Goal: Task Accomplishment & Management: Use online tool/utility

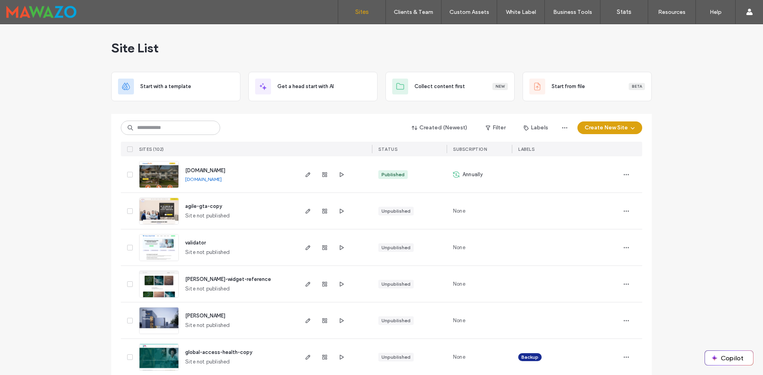
click at [187, 126] on input at bounding box center [170, 128] width 99 height 14
type input "*********"
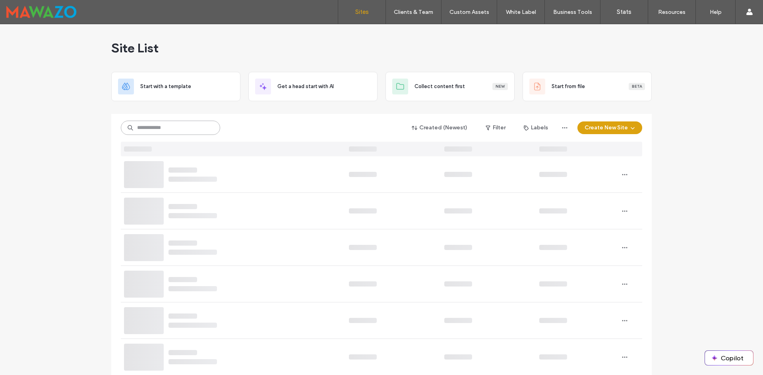
type input "*"
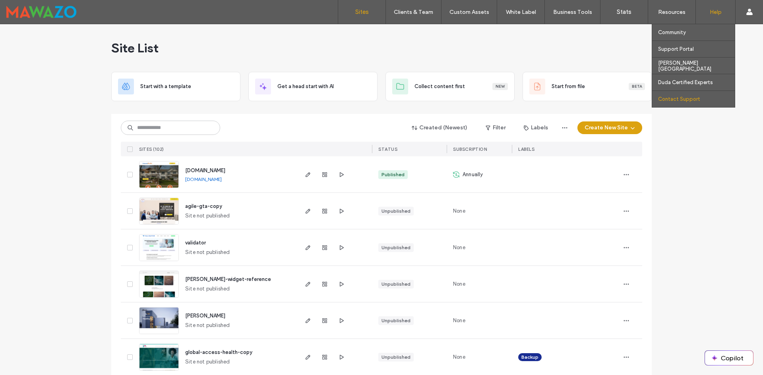
click at [679, 101] on label "Contact Support" at bounding box center [679, 99] width 42 height 6
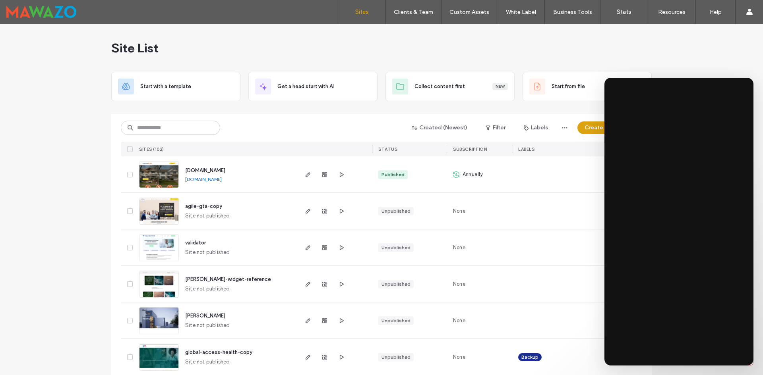
click at [184, 129] on input at bounding box center [170, 128] width 99 height 14
type input "****"
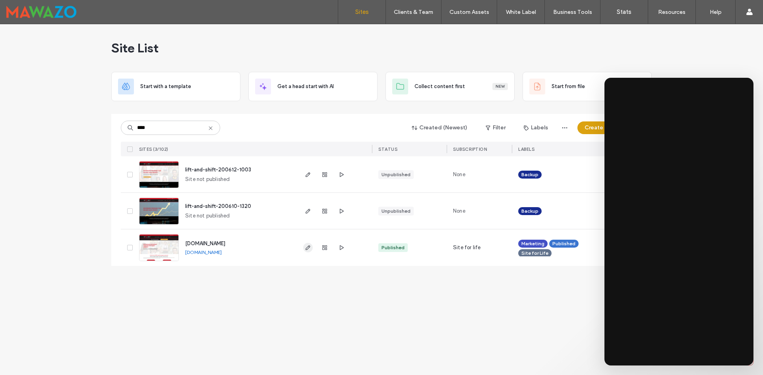
click at [306, 250] on use "button" at bounding box center [307, 247] width 5 height 5
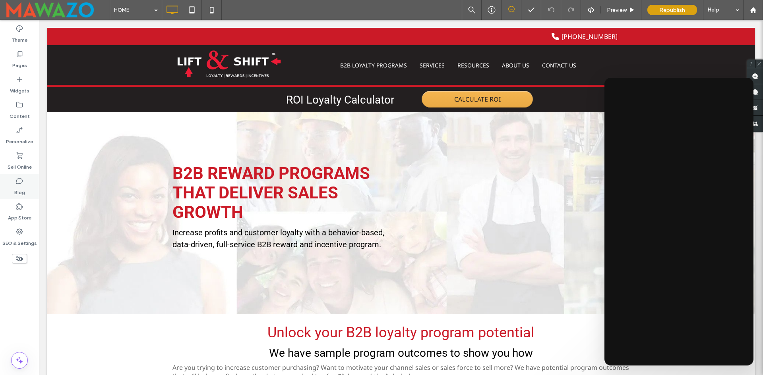
click at [20, 192] on label "Blog" at bounding box center [19, 190] width 11 height 11
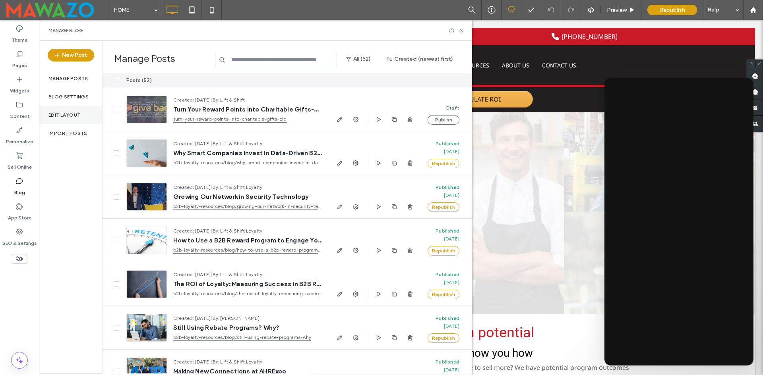
click at [60, 111] on div "Edit Layout" at bounding box center [71, 115] width 64 height 18
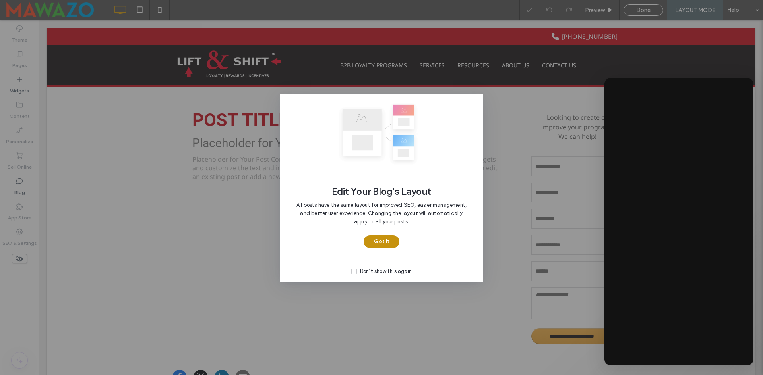
click at [374, 236] on button "Got It" at bounding box center [381, 242] width 36 height 13
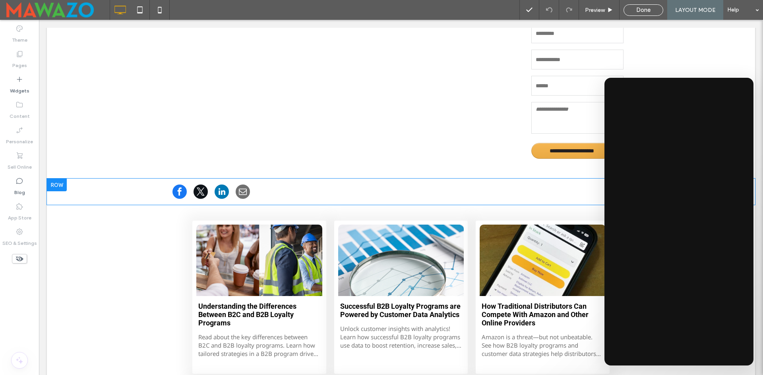
scroll to position [180, 0]
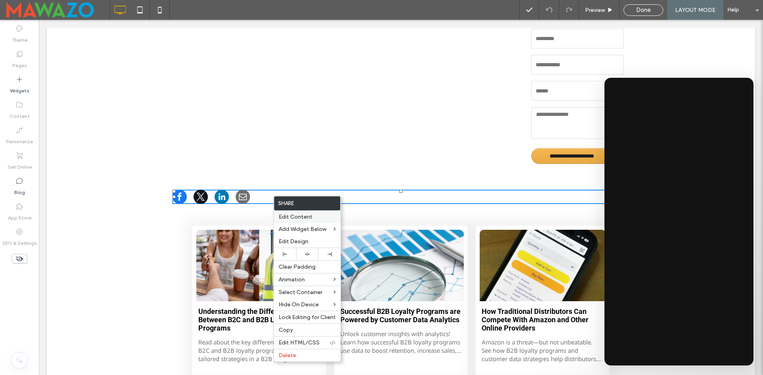
click at [300, 218] on span "Edit Content" at bounding box center [295, 217] width 34 height 7
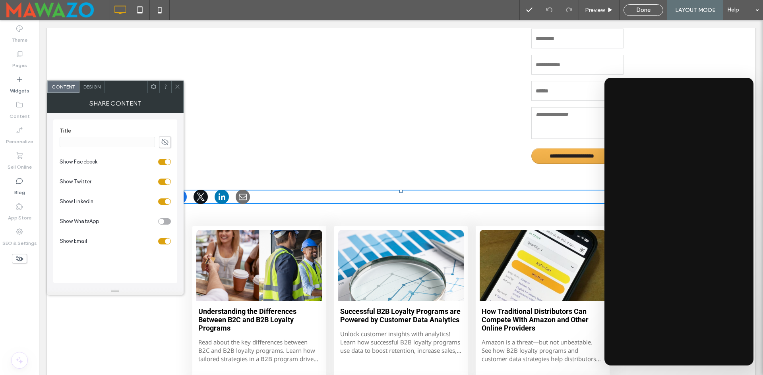
click at [89, 83] on div "Design" at bounding box center [91, 87] width 25 height 12
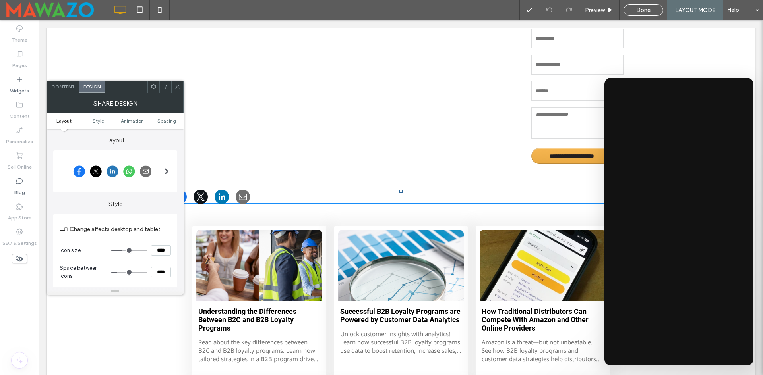
click at [151, 85] on icon at bounding box center [154, 87] width 6 height 6
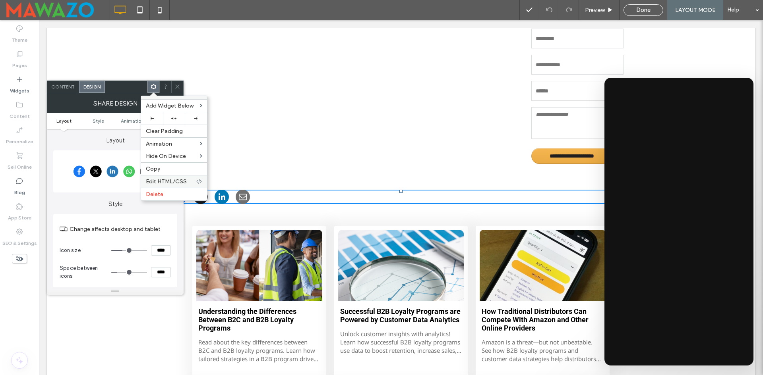
click at [170, 182] on span "Edit HTML/CSS" at bounding box center [166, 181] width 41 height 7
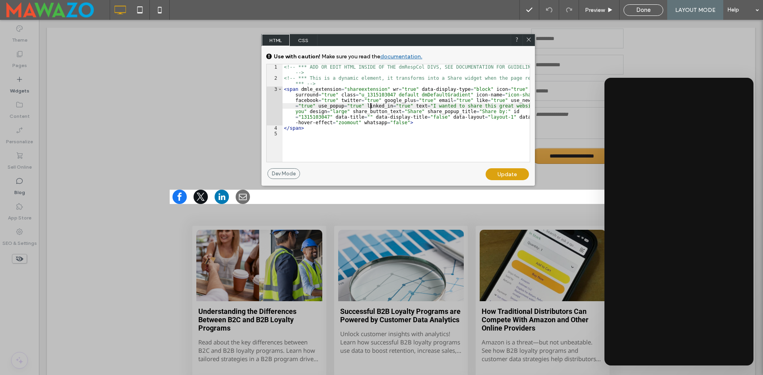
click at [369, 108] on div "<!-- *** ADD OR EDIT HTML INSIDE OF THE dmRespCol DIVS, SEE DOCUMENTATION FOR G…" at bounding box center [405, 121] width 247 height 114
click at [435, 113] on div "<!-- *** ADD OR EDIT HTML INSIDE OF THE dmRespCol DIVS, SEE DOCUMENTATION FOR G…" at bounding box center [405, 121] width 247 height 114
click at [405, 119] on div "<!-- *** ADD OR EDIT HTML INSIDE OF THE dmRespCol DIVS, SEE DOCUMENTATION FOR G…" at bounding box center [405, 121] width 247 height 114
click at [420, 105] on div "<!-- *** ADD OR EDIT HTML INSIDE OF THE dmRespCol DIVS, SEE DOCUMENTATION FOR G…" at bounding box center [405, 121] width 247 height 114
click at [408, 111] on div "<!-- *** ADD OR EDIT HTML INSIDE OF THE dmRespCol DIVS, SEE DOCUMENTATION FOR G…" at bounding box center [405, 121] width 247 height 114
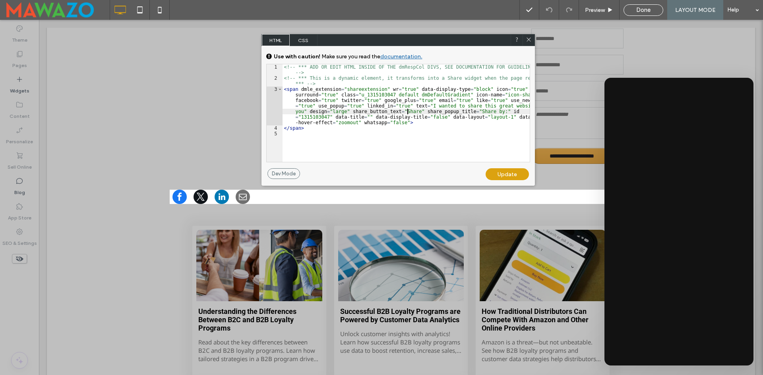
click at [408, 118] on div "<!-- *** ADD OR EDIT HTML INSIDE OF THE dmRespCol DIVS, SEE DOCUMENTATION FOR G…" at bounding box center [405, 121] width 247 height 114
click at [414, 129] on div "<!-- *** ADD OR EDIT HTML INSIDE OF THE dmRespCol DIVS, SEE DOCUMENTATION FOR G…" at bounding box center [405, 121] width 247 height 114
click at [414, 123] on div "<!-- *** ADD OR EDIT HTML INSIDE OF THE dmRespCol DIVS, SEE DOCUMENTATION FOR G…" at bounding box center [405, 121] width 247 height 114
click at [421, 106] on div "<!-- *** ADD OR EDIT HTML INSIDE OF THE dmRespCol DIVS, SEE DOCUMENTATION FOR G…" at bounding box center [405, 121] width 247 height 114
type textarea "**"
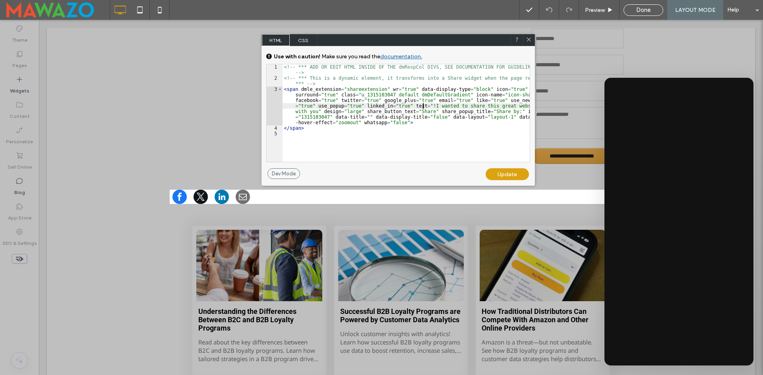
click at [495, 180] on div "Update" at bounding box center [506, 174] width 43 height 12
click at [499, 175] on div "Update" at bounding box center [506, 174] width 43 height 12
click at [500, 176] on div "Update" at bounding box center [506, 174] width 43 height 12
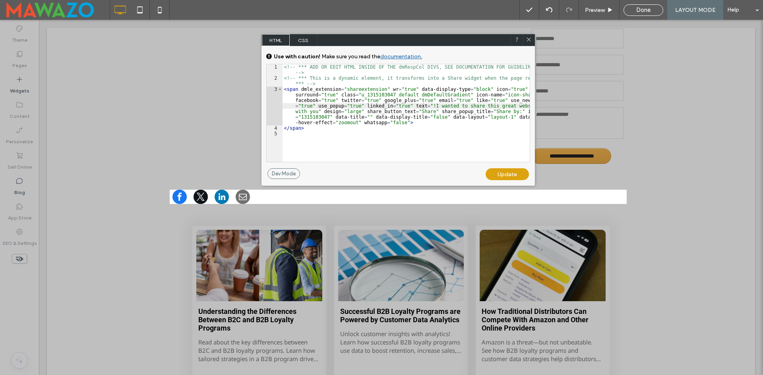
click at [475, 135] on div "<!-- *** ADD OR EDIT HTML INSIDE OF THE dmRespCol DIVS, SEE DOCUMENTATION FOR G…" at bounding box center [405, 121] width 247 height 114
click at [497, 172] on div "Update" at bounding box center [506, 174] width 43 height 12
click at [498, 174] on div "Update" at bounding box center [506, 174] width 43 height 12
click at [527, 39] on icon at bounding box center [529, 40] width 6 height 6
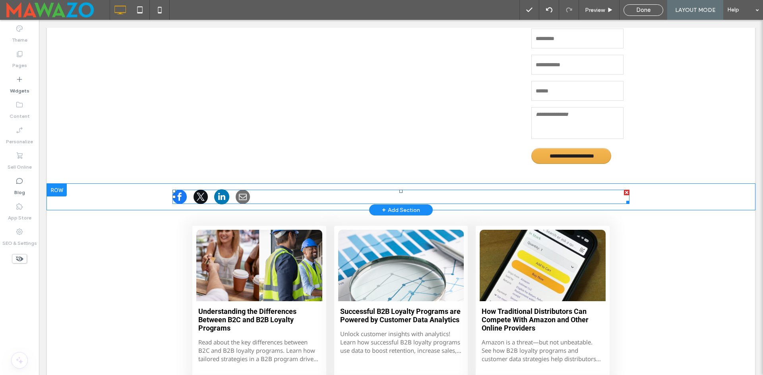
click at [220, 195] on span at bounding box center [221, 196] width 15 height 15
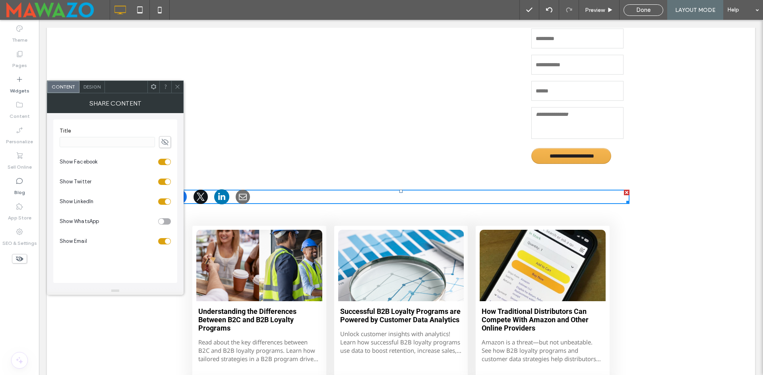
click at [220, 195] on span at bounding box center [221, 196] width 15 height 15
click at [603, 7] on span "Preview" at bounding box center [595, 10] width 20 height 7
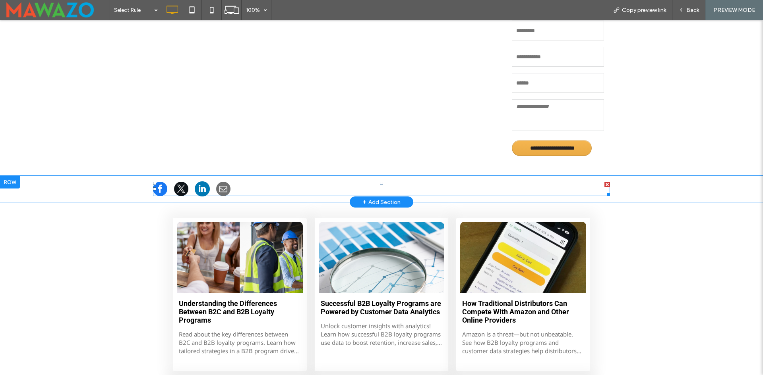
click at [196, 190] on span at bounding box center [202, 189] width 15 height 15
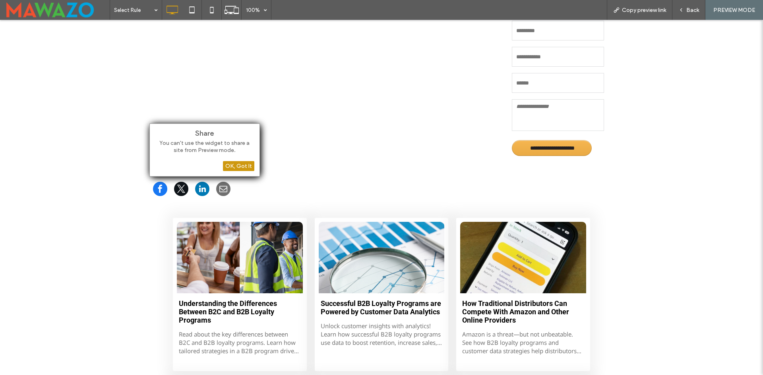
click at [247, 164] on div "OK, Got It" at bounding box center [238, 166] width 31 height 10
click at [247, 167] on div "OK, Got It" at bounding box center [238, 166] width 31 height 10
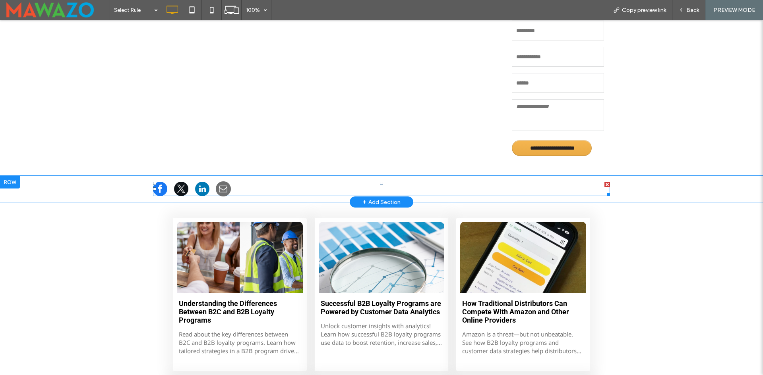
click at [220, 190] on span at bounding box center [223, 189] width 15 height 15
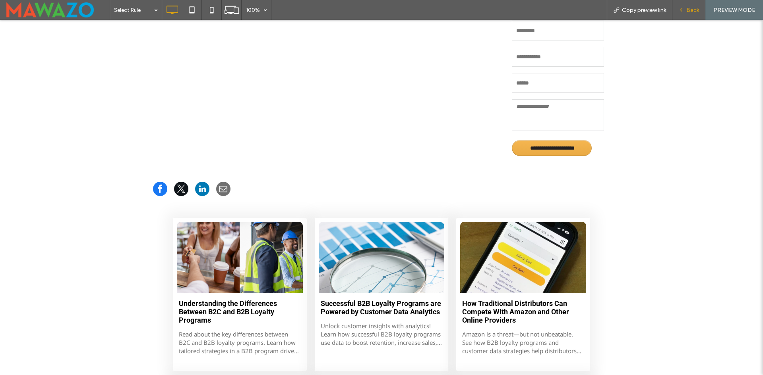
click at [692, 9] on span "Back" at bounding box center [692, 10] width 13 height 7
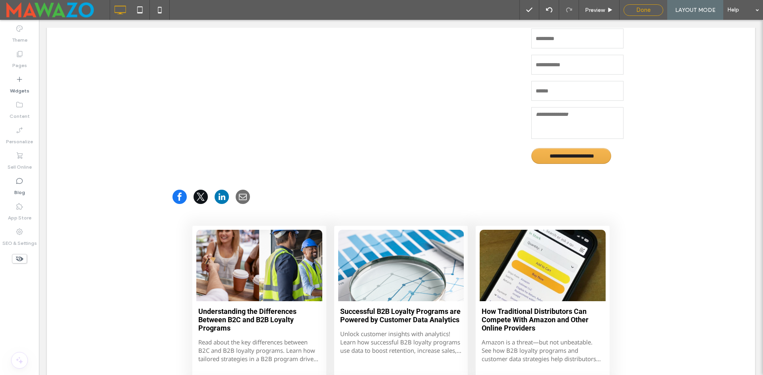
click at [649, 8] on span "Done" at bounding box center [643, 9] width 14 height 7
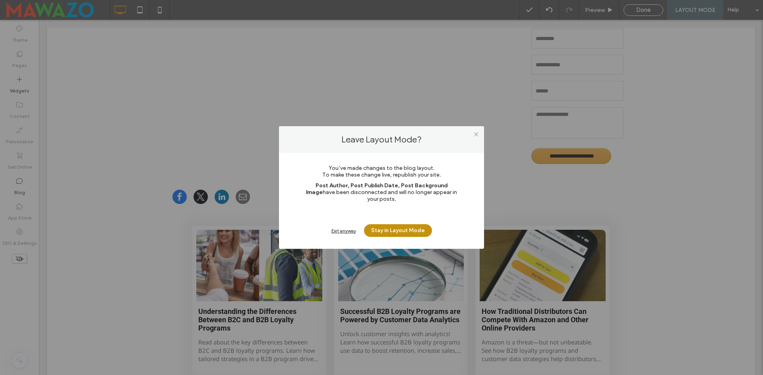
click at [403, 226] on button "Stay in Layout Mode" at bounding box center [398, 230] width 68 height 13
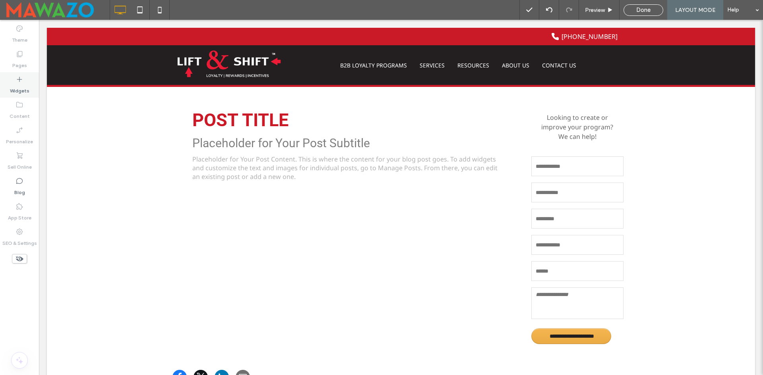
click at [6, 87] on div "Widgets" at bounding box center [19, 84] width 39 height 25
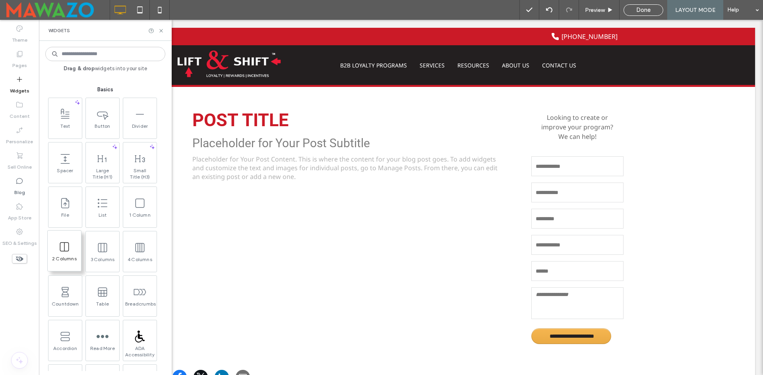
scroll to position [357, 0]
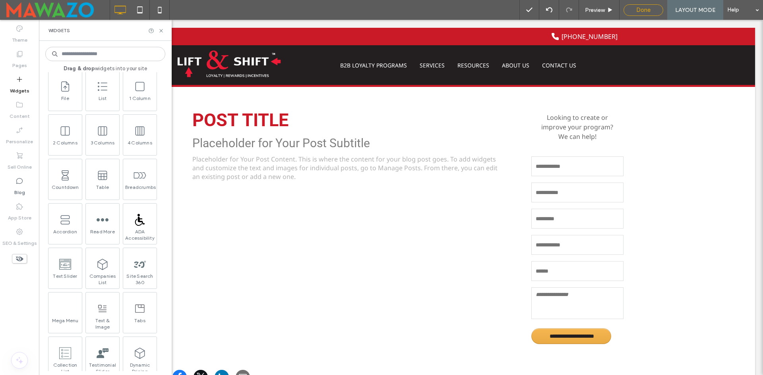
click at [641, 9] on span "Done" at bounding box center [643, 9] width 14 height 7
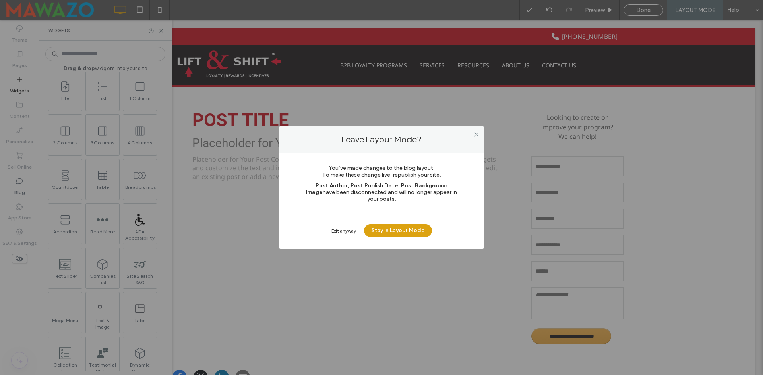
click at [345, 228] on div "Exit anyway" at bounding box center [343, 231] width 25 height 6
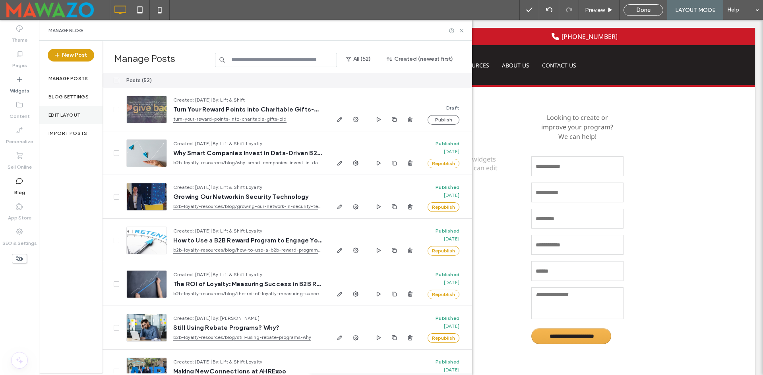
click at [76, 113] on label "Edit Layout" at bounding box center [64, 115] width 32 height 6
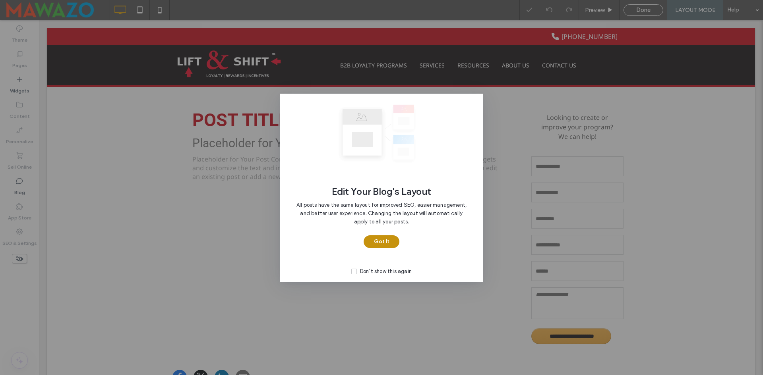
click at [371, 245] on button "Got It" at bounding box center [381, 242] width 36 height 13
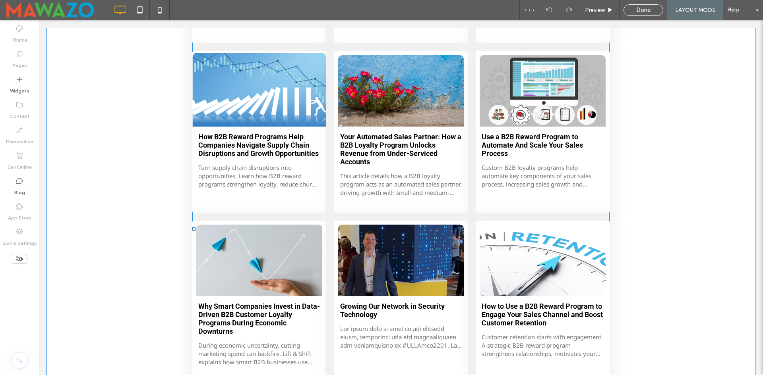
scroll to position [238, 0]
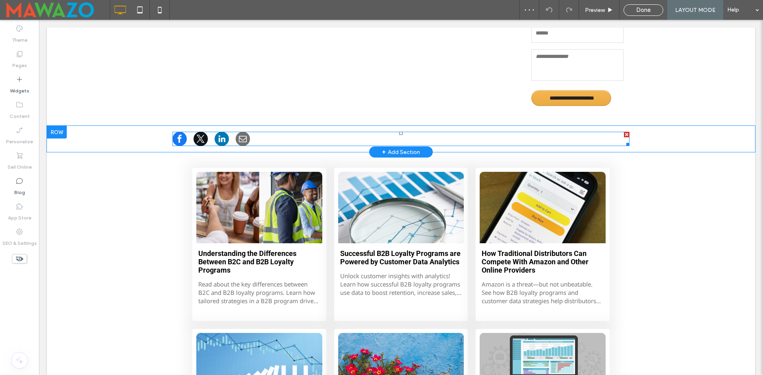
click at [231, 142] on div at bounding box center [400, 139] width 457 height 14
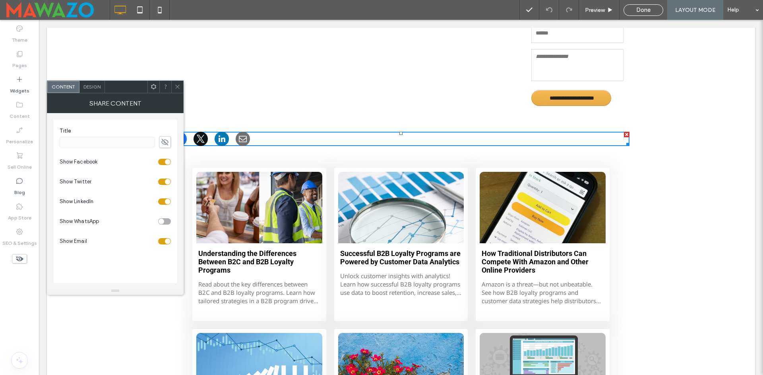
click at [151, 84] on icon at bounding box center [154, 87] width 6 height 6
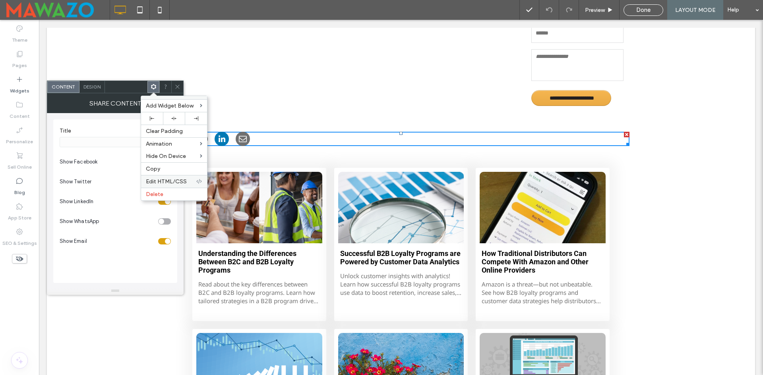
click at [179, 183] on span "Edit HTML/CSS" at bounding box center [166, 181] width 41 height 7
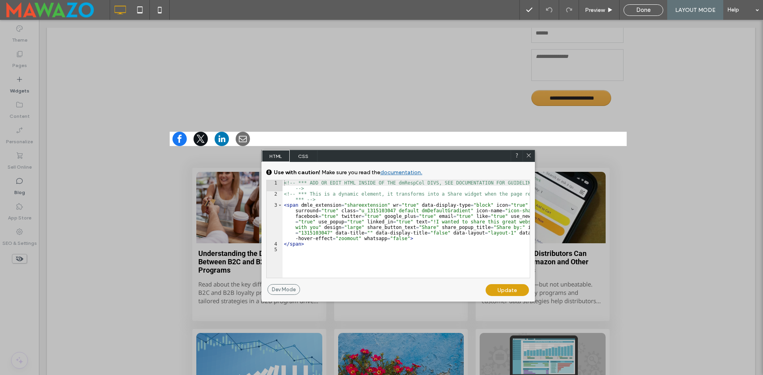
drag, startPoint x: 526, startPoint y: 155, endPoint x: 469, endPoint y: 137, distance: 59.8
click at [526, 155] on icon at bounding box center [529, 156] width 6 height 6
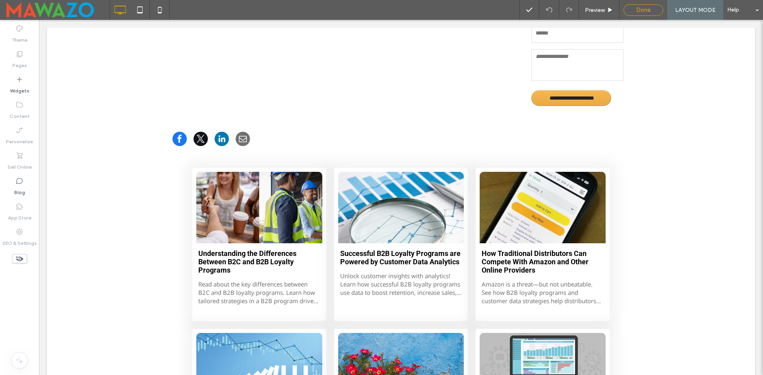
click at [636, 12] on span "Done" at bounding box center [643, 9] width 14 height 7
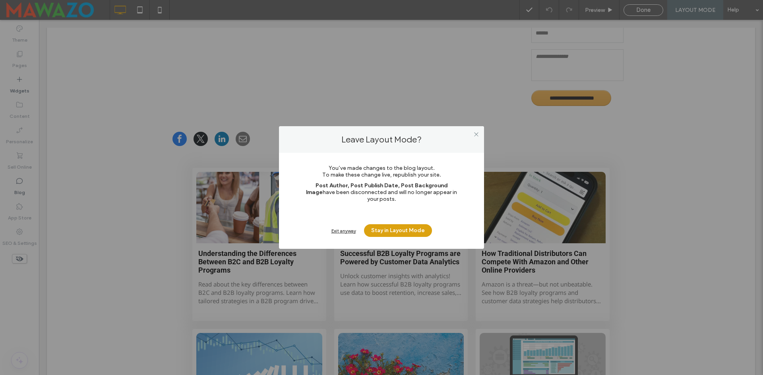
click at [348, 228] on div "Exit anyway" at bounding box center [343, 231] width 25 height 6
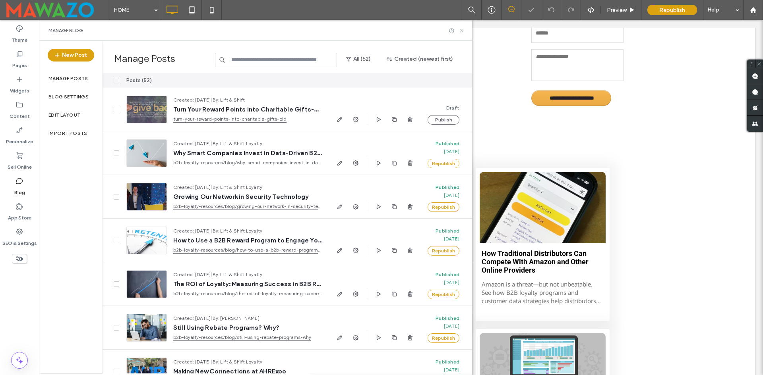
click at [461, 32] on icon at bounding box center [461, 31] width 6 height 6
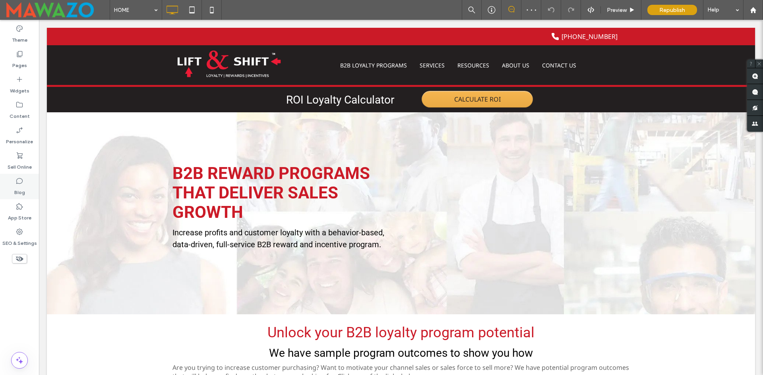
click at [16, 186] on label "Blog" at bounding box center [19, 190] width 11 height 11
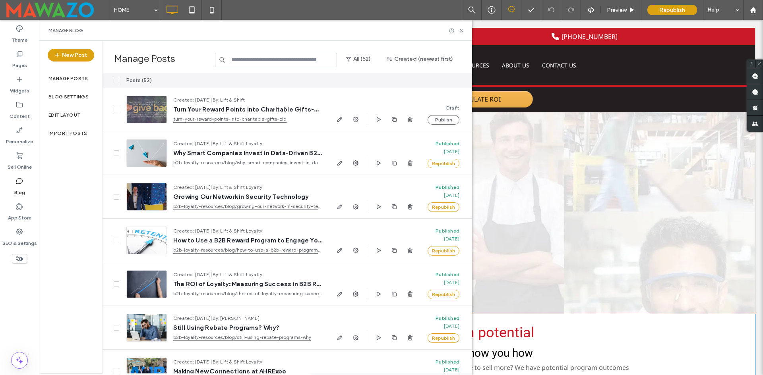
scroll to position [199, 0]
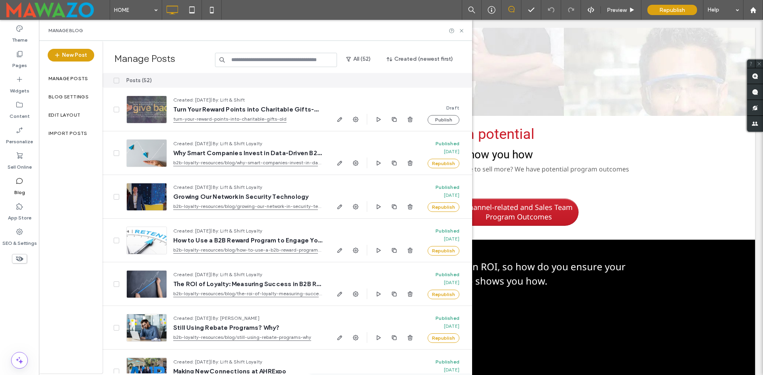
click at [77, 118] on div "Edit Layout" at bounding box center [71, 115] width 64 height 18
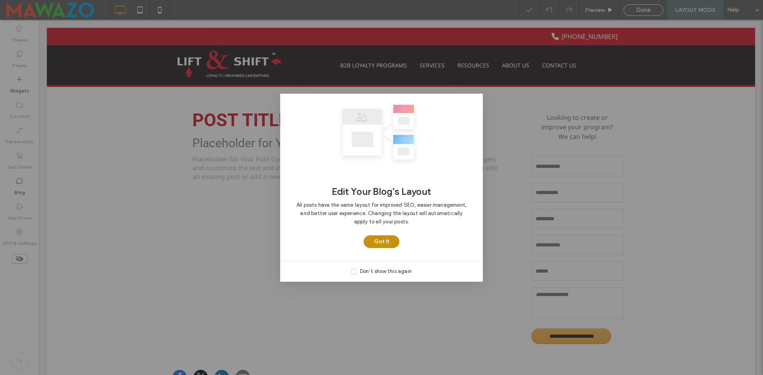
click at [369, 236] on button "Got It" at bounding box center [381, 242] width 36 height 13
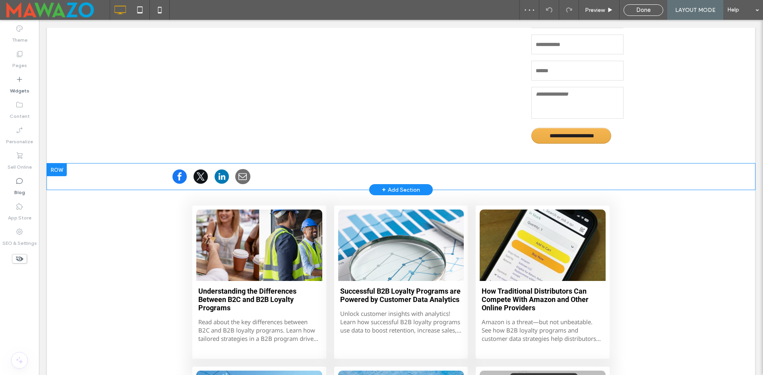
scroll to position [199, 0]
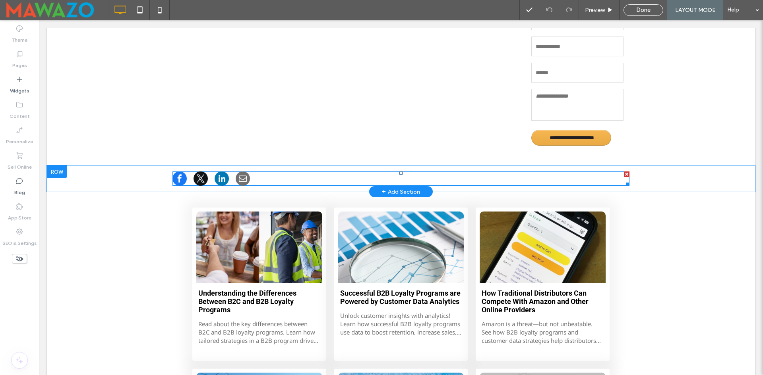
click at [286, 182] on div at bounding box center [400, 179] width 457 height 14
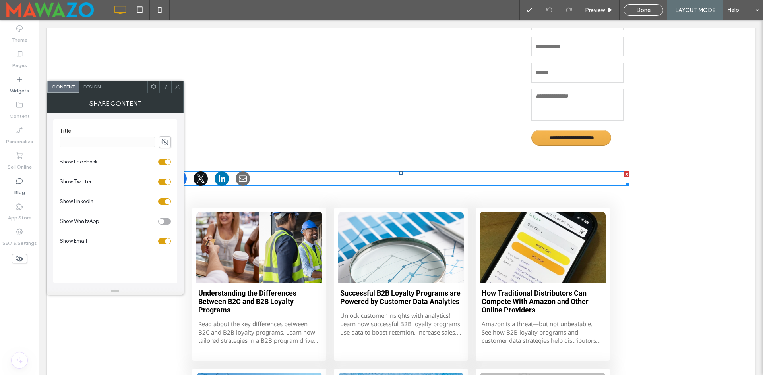
drag, startPoint x: 178, startPoint y: 88, endPoint x: 145, endPoint y: 78, distance: 34.4
click at [178, 88] on icon at bounding box center [177, 87] width 6 height 6
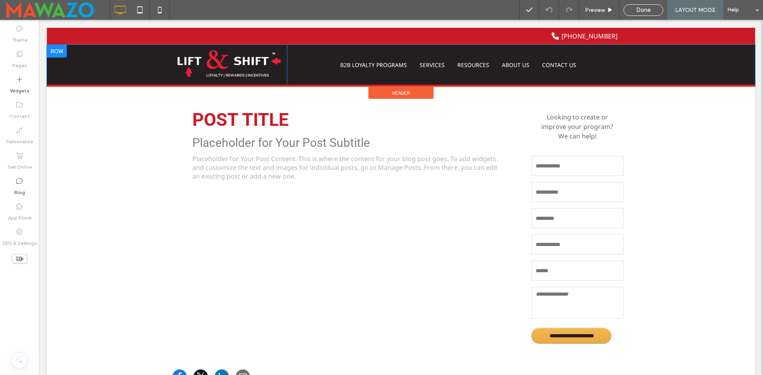
scroll to position [0, 0]
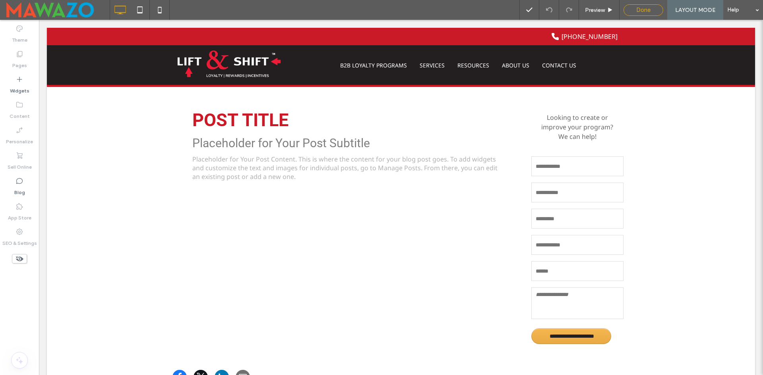
click at [636, 12] on span "Done" at bounding box center [643, 9] width 14 height 7
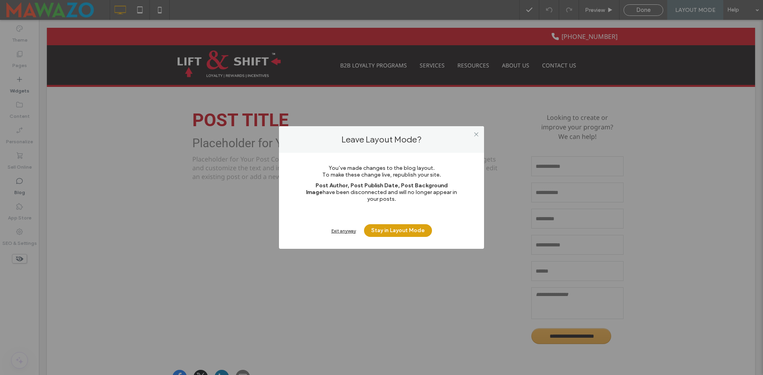
drag, startPoint x: 332, startPoint y: 227, endPoint x: 62, endPoint y: 150, distance: 280.2
click at [332, 228] on div "Exit anyway" at bounding box center [343, 231] width 25 height 6
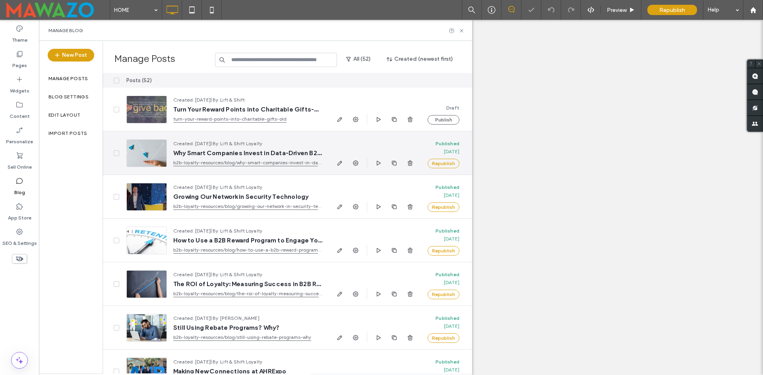
click at [338, 164] on icon "button" at bounding box center [339, 163] width 6 height 6
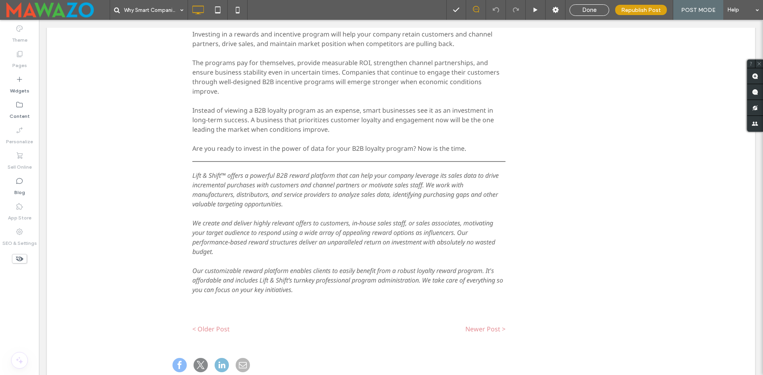
scroll to position [1668, 0]
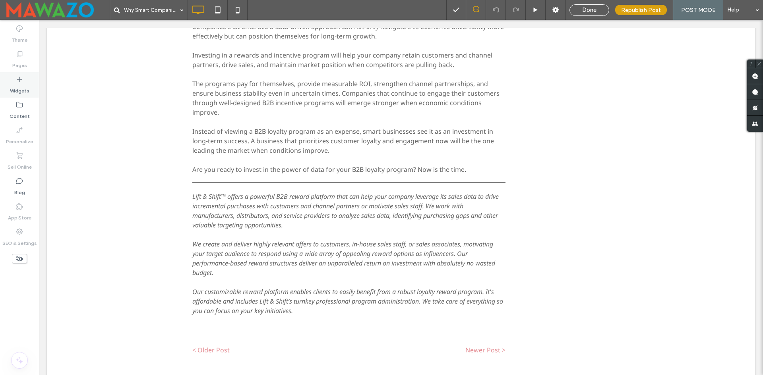
click at [11, 86] on label "Widgets" at bounding box center [19, 88] width 19 height 11
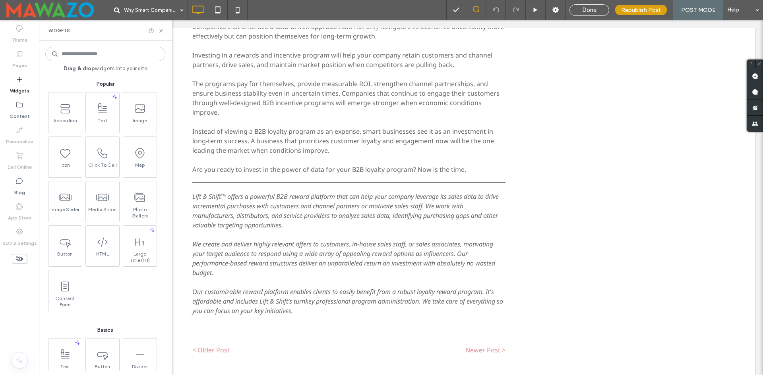
click at [90, 53] on input at bounding box center [105, 54] width 120 height 14
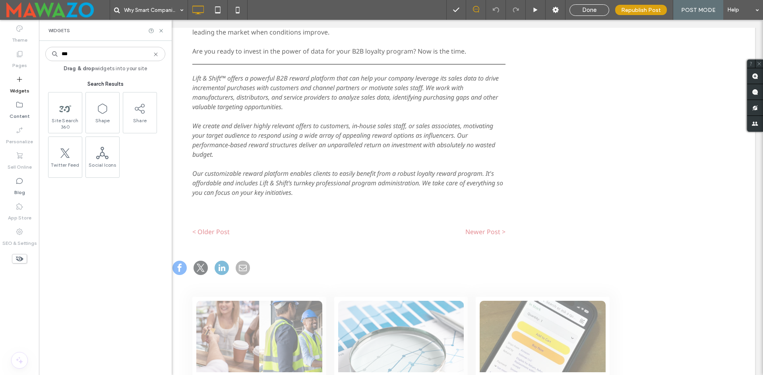
scroll to position [1787, 0]
type input "***"
click at [160, 28] on icon at bounding box center [161, 31] width 6 height 6
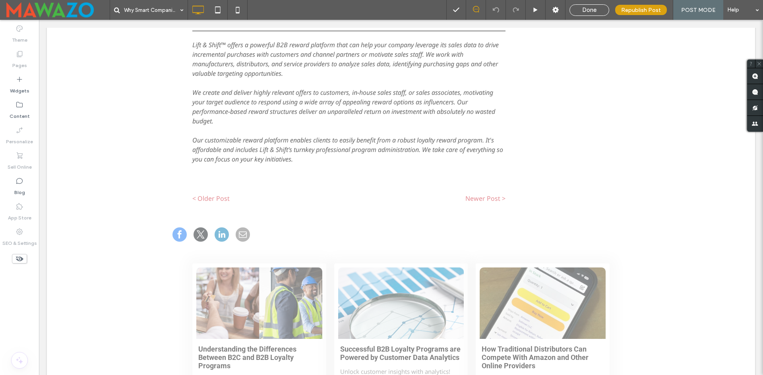
scroll to position [1629, 0]
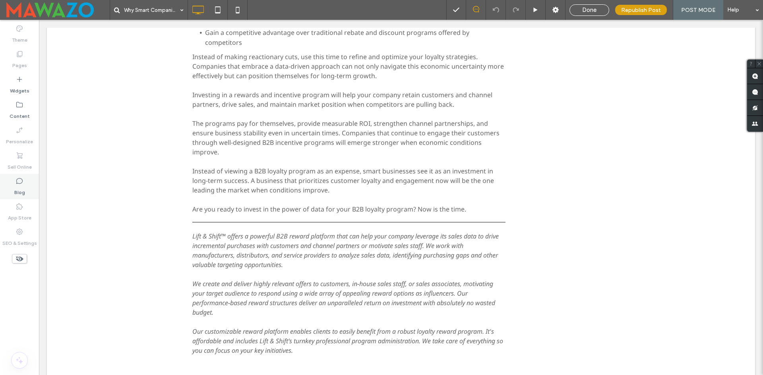
click at [14, 185] on div "Blog" at bounding box center [19, 186] width 39 height 25
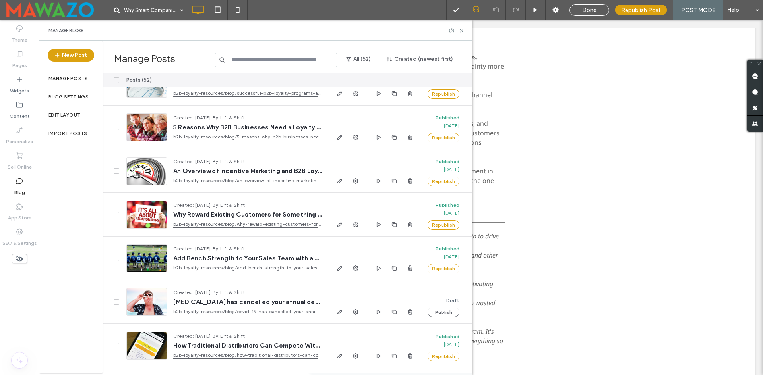
scroll to position [1990, 0]
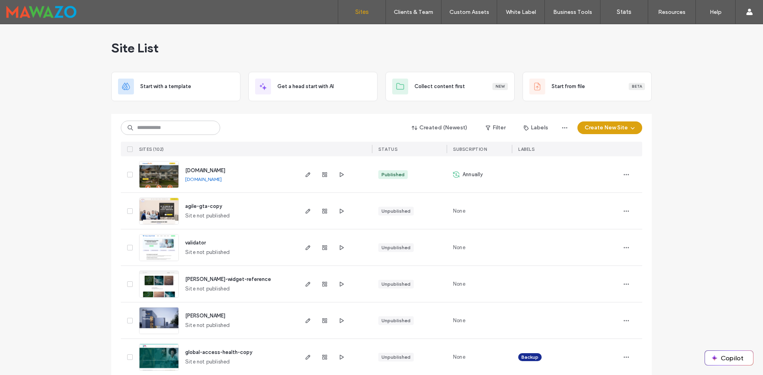
click at [196, 127] on input at bounding box center [170, 128] width 99 height 14
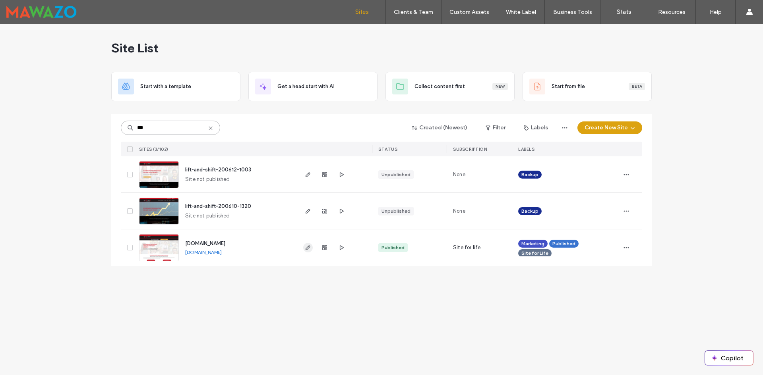
type input "***"
click at [307, 250] on icon "button" at bounding box center [308, 248] width 6 height 6
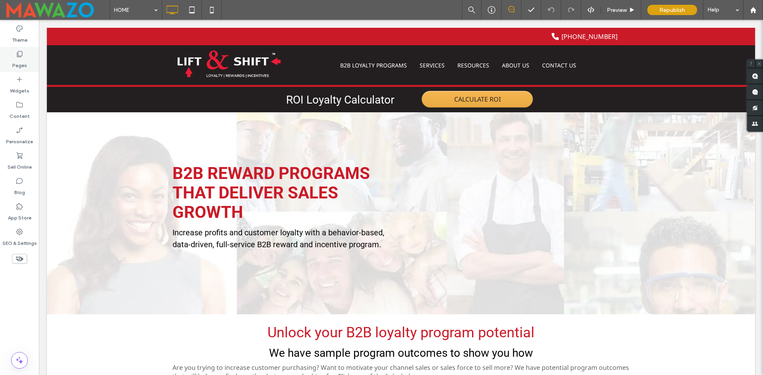
click at [21, 63] on label "Pages" at bounding box center [19, 63] width 15 height 11
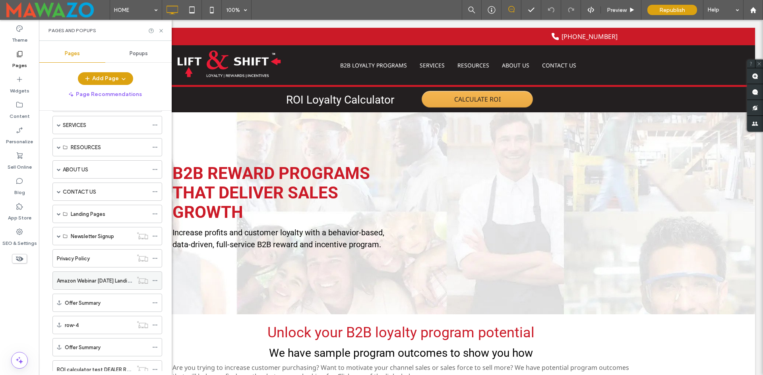
scroll to position [79, 0]
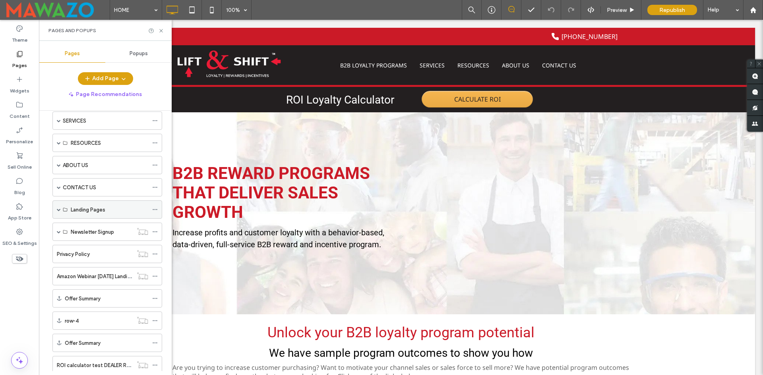
click at [58, 211] on span at bounding box center [59, 210] width 4 height 4
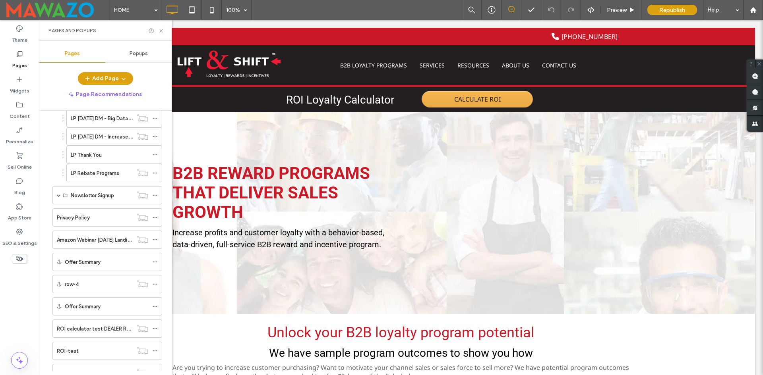
scroll to position [477, 0]
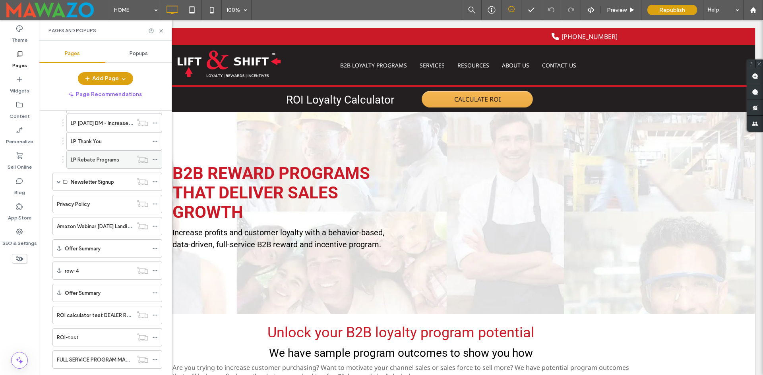
click at [89, 156] on label "LP Rebate Programs" at bounding box center [95, 160] width 48 height 14
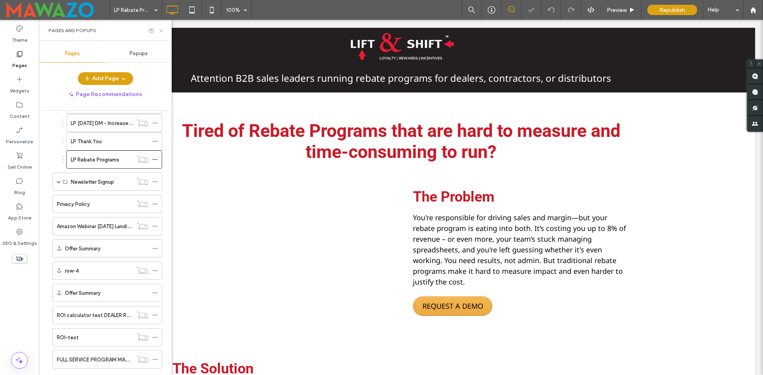
click at [160, 28] on icon at bounding box center [161, 31] width 6 height 6
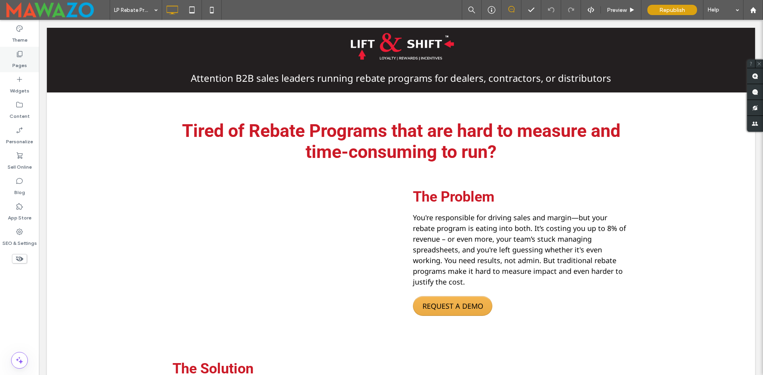
click at [13, 60] on label "Pages" at bounding box center [19, 63] width 15 height 11
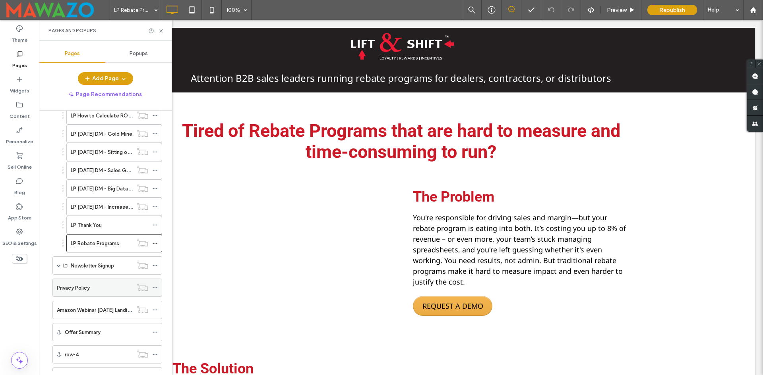
scroll to position [397, 0]
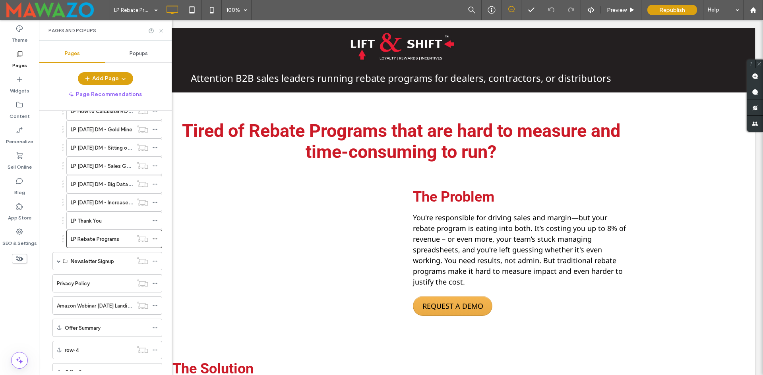
click at [161, 30] on use at bounding box center [160, 30] width 3 height 3
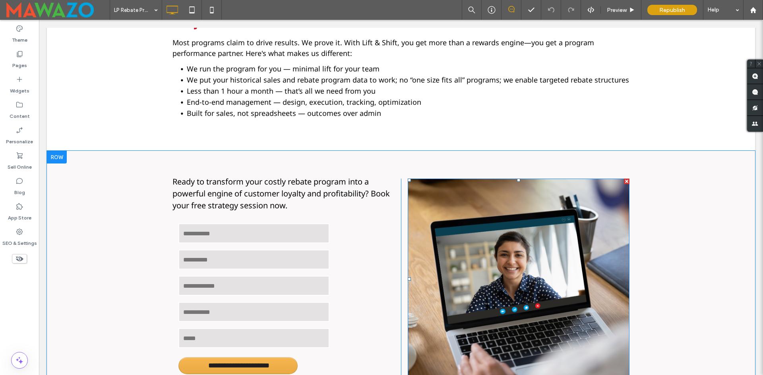
scroll to position [1072, 0]
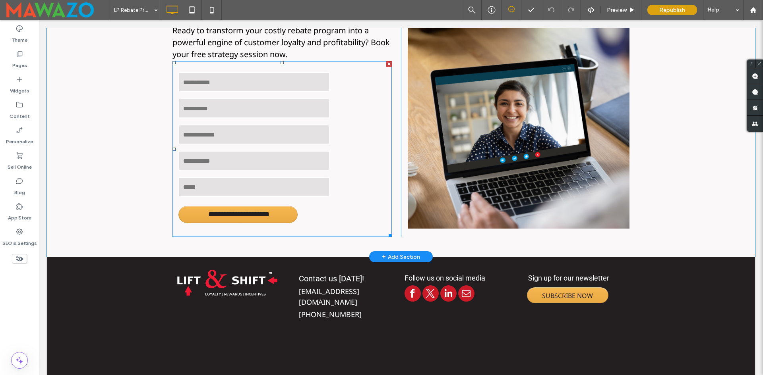
click at [222, 120] on div "Last name" at bounding box center [281, 108] width 219 height 22
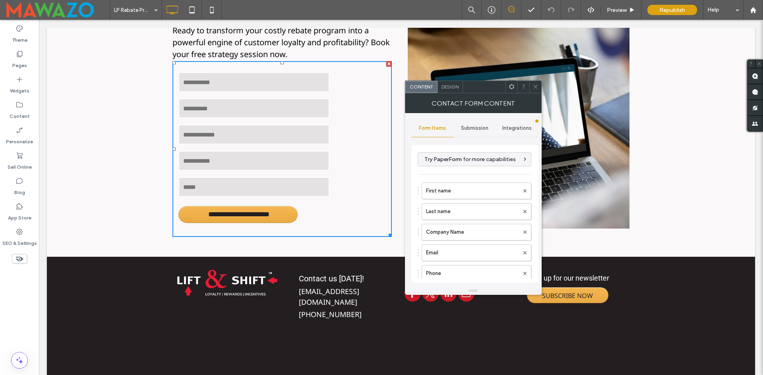
click at [535, 89] on icon at bounding box center [535, 87] width 6 height 6
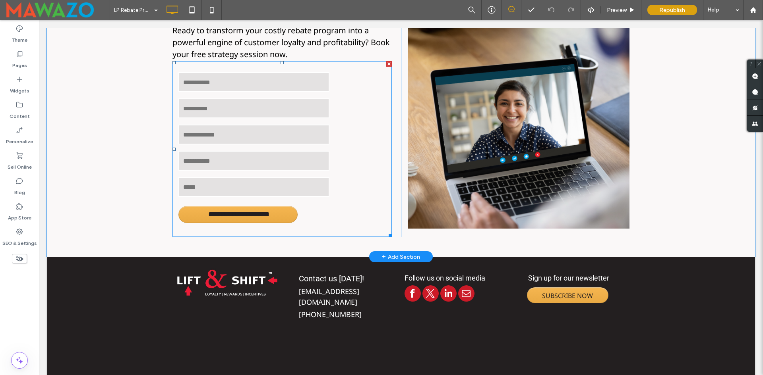
click at [291, 185] on input "tel" at bounding box center [253, 187] width 151 height 20
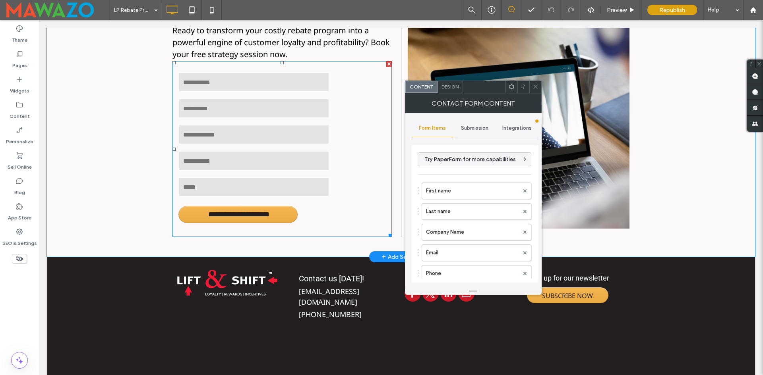
type input "**********"
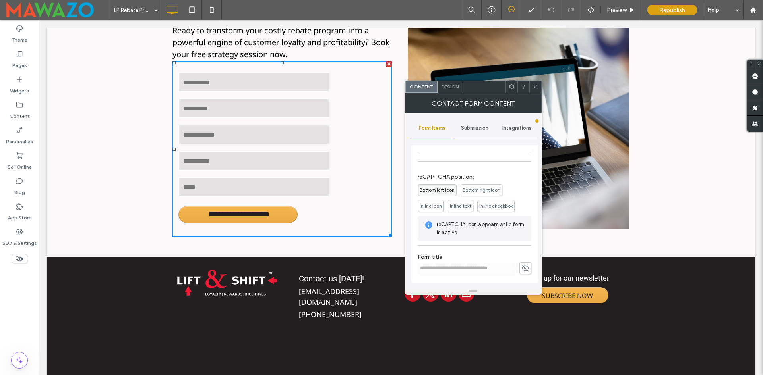
scroll to position [202, 0]
click at [480, 128] on span "Submission" at bounding box center [474, 128] width 27 height 6
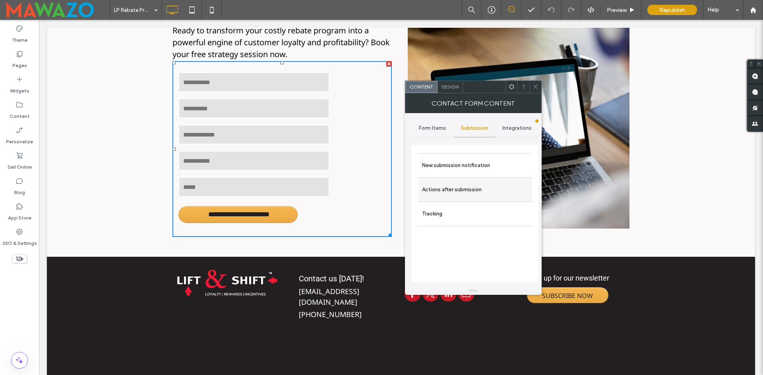
click at [464, 192] on label "Actions after submission" at bounding box center [475, 190] width 106 height 16
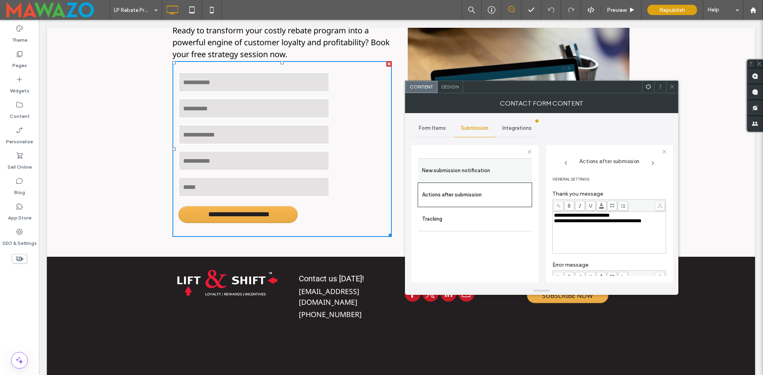
click at [485, 166] on label "New submission notification" at bounding box center [475, 171] width 106 height 16
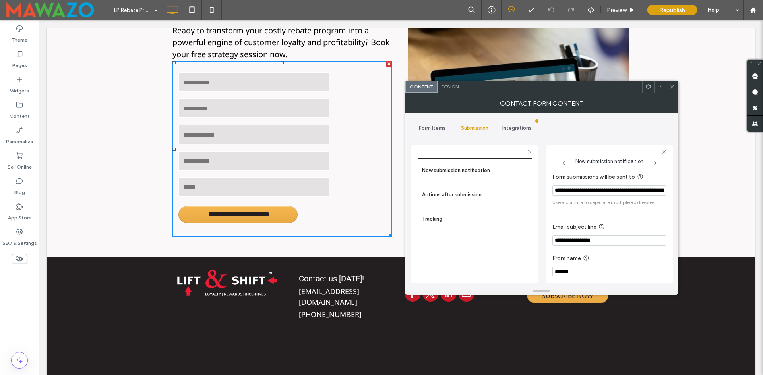
scroll to position [7, 0]
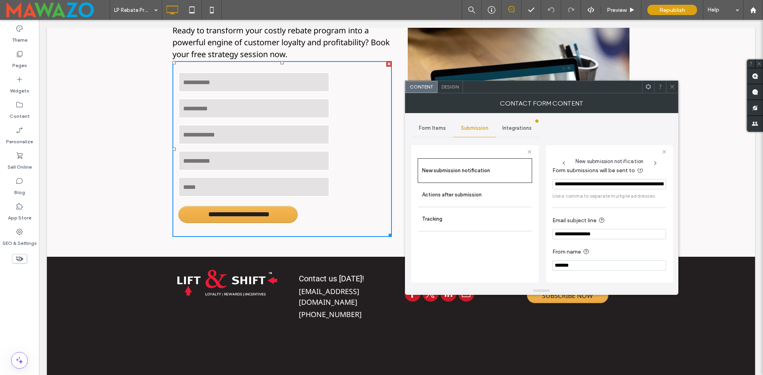
click at [609, 238] on input "**********" at bounding box center [609, 234] width 114 height 10
click at [479, 126] on span "Submission" at bounding box center [474, 128] width 27 height 6
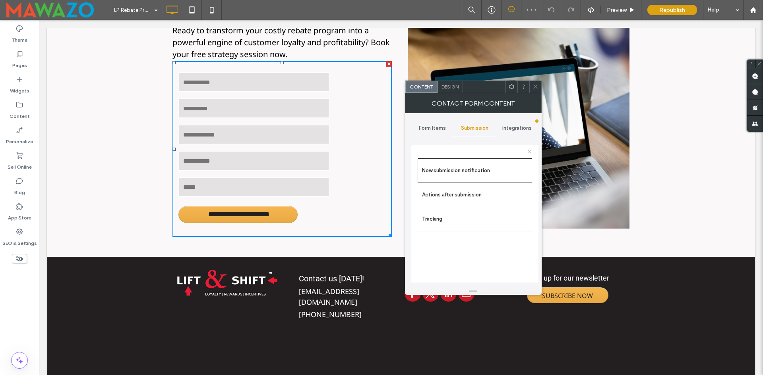
click at [514, 120] on div "Integrations" at bounding box center [517, 128] width 43 height 17
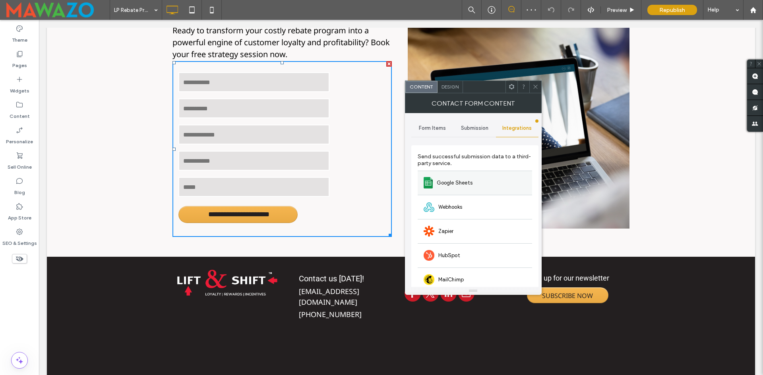
click at [455, 179] on span "Google Sheets" at bounding box center [455, 183] width 36 height 8
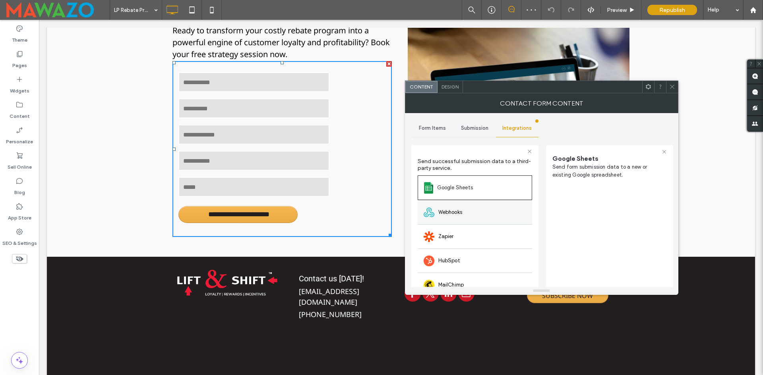
click at [458, 214] on span "Webhooks" at bounding box center [450, 213] width 24 height 8
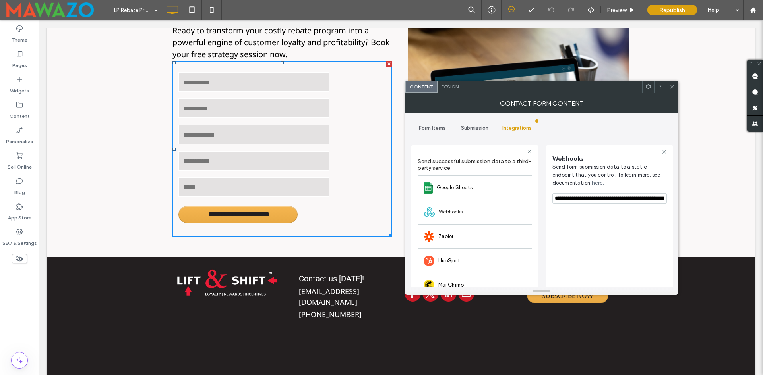
click at [617, 245] on div "**********" at bounding box center [609, 249] width 114 height 200
click at [461, 131] on span "Submission" at bounding box center [474, 128] width 27 height 6
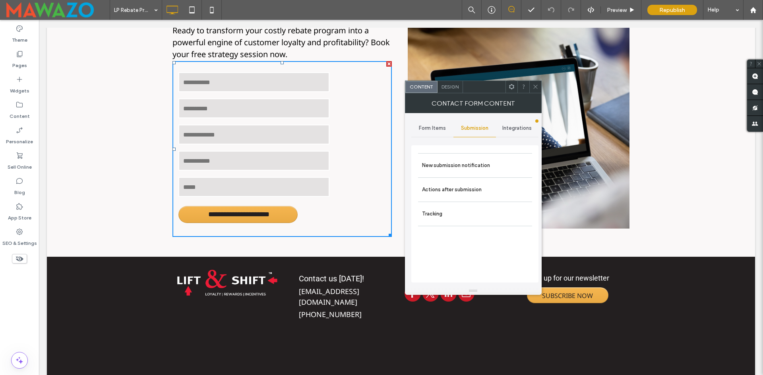
click at [429, 132] on div "Form Items" at bounding box center [432, 128] width 43 height 17
click at [535, 84] on icon at bounding box center [535, 87] width 6 height 6
